Goal: Transaction & Acquisition: Purchase product/service

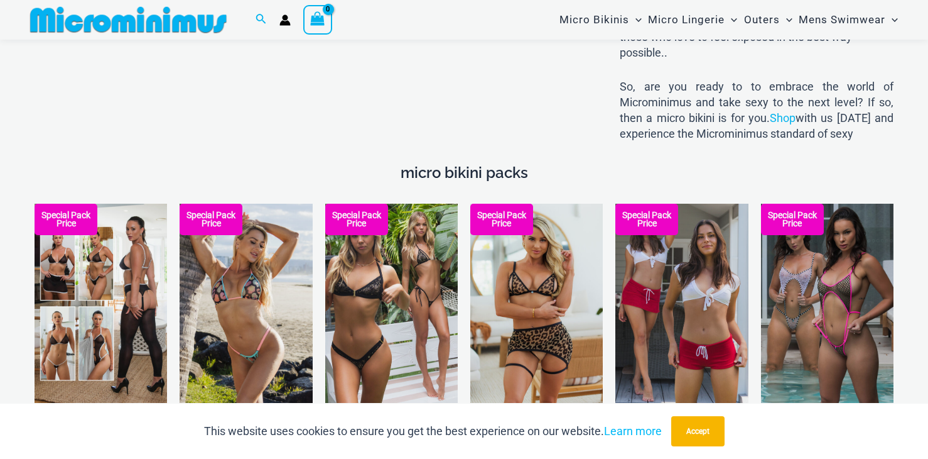
scroll to position [1979, 0]
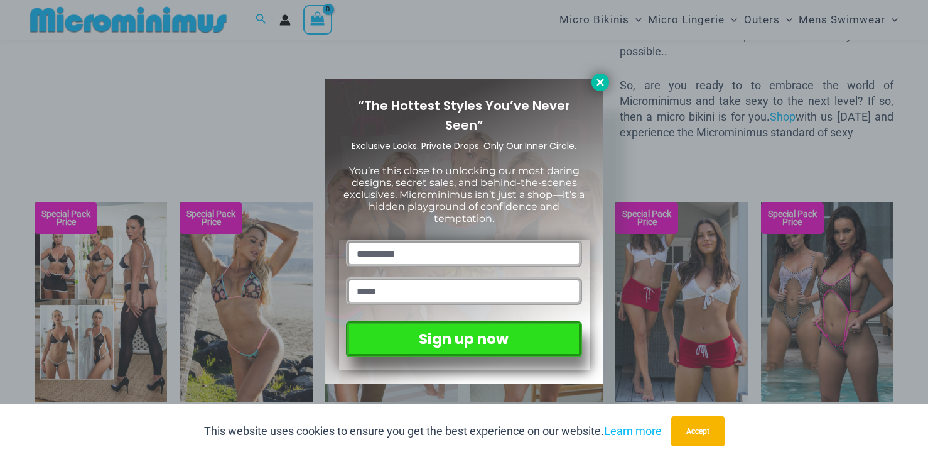
click at [606, 82] on icon at bounding box center [600, 82] width 11 height 11
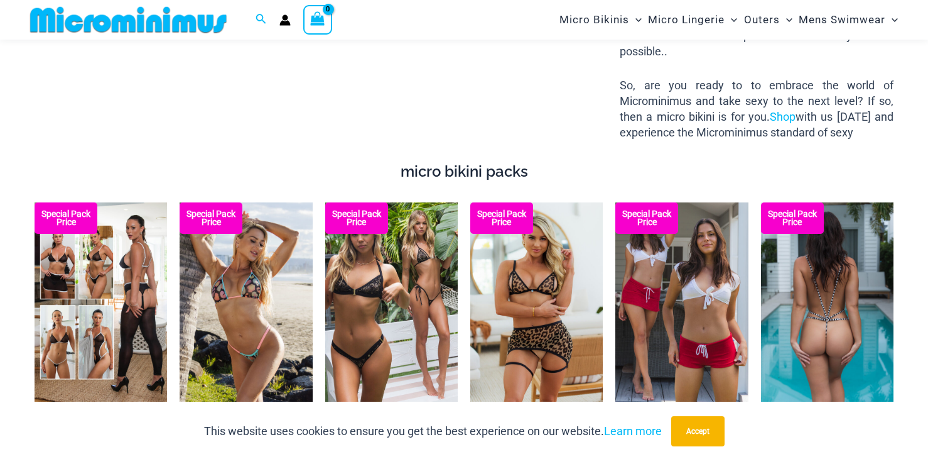
click at [822, 283] on img at bounding box center [827, 301] width 133 height 199
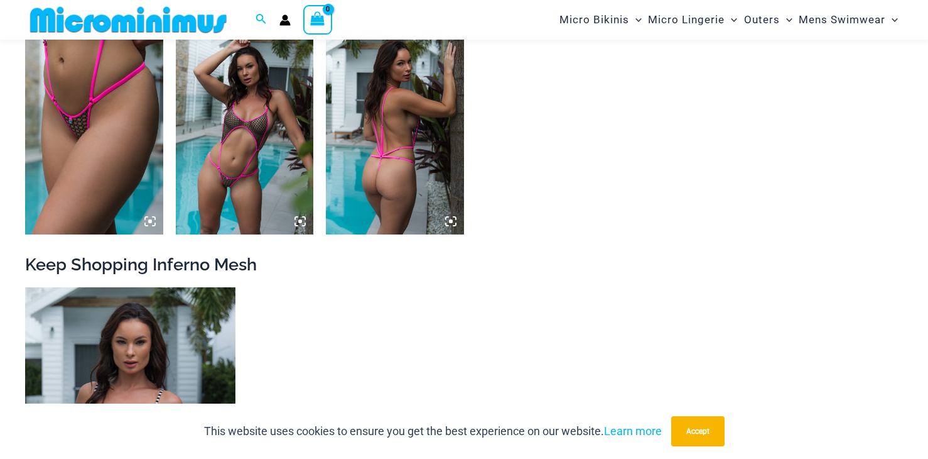
scroll to position [1638, 0]
